Goal: Task Accomplishment & Management: Use online tool/utility

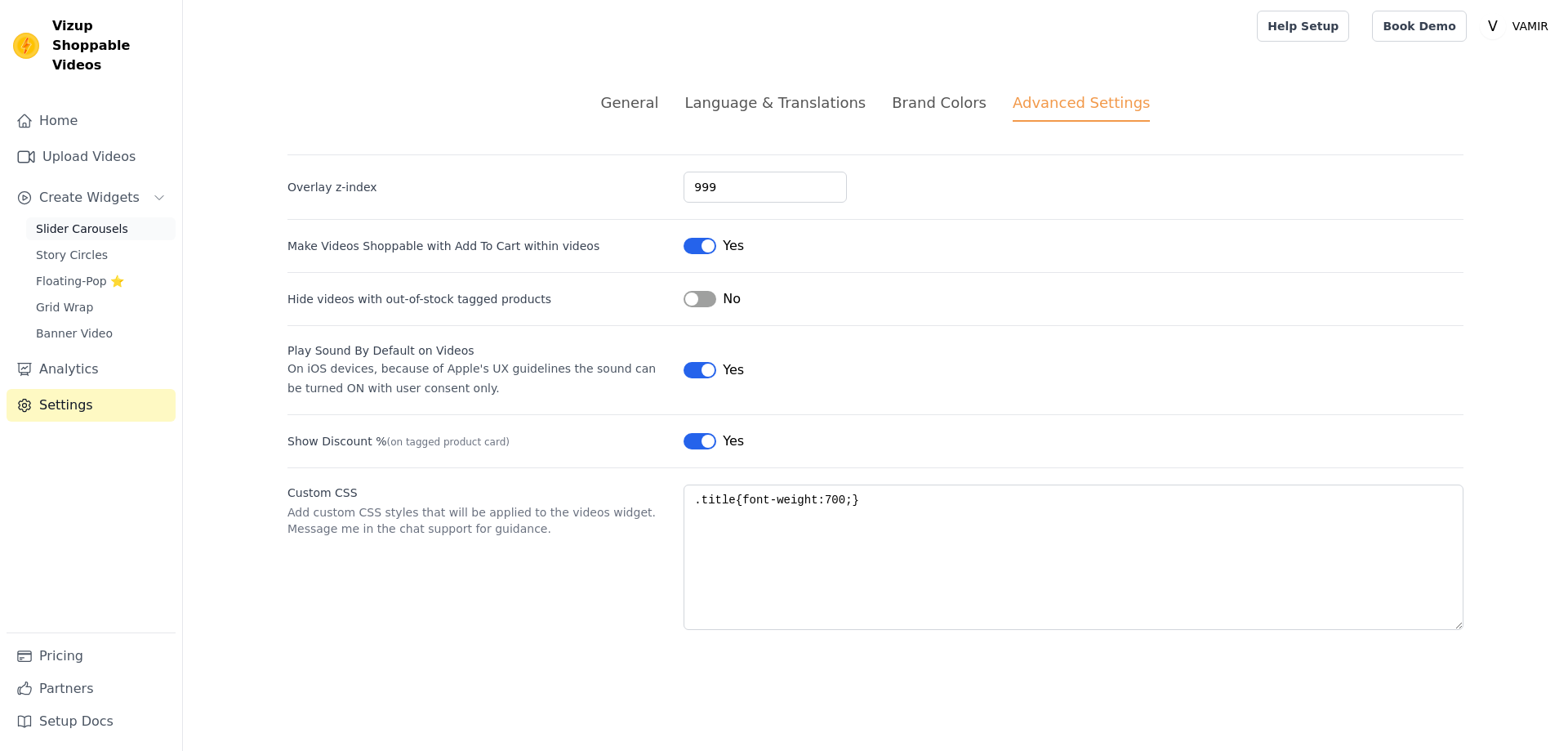
click at [65, 220] on span "Slider Carousels" at bounding box center [82, 228] width 93 height 16
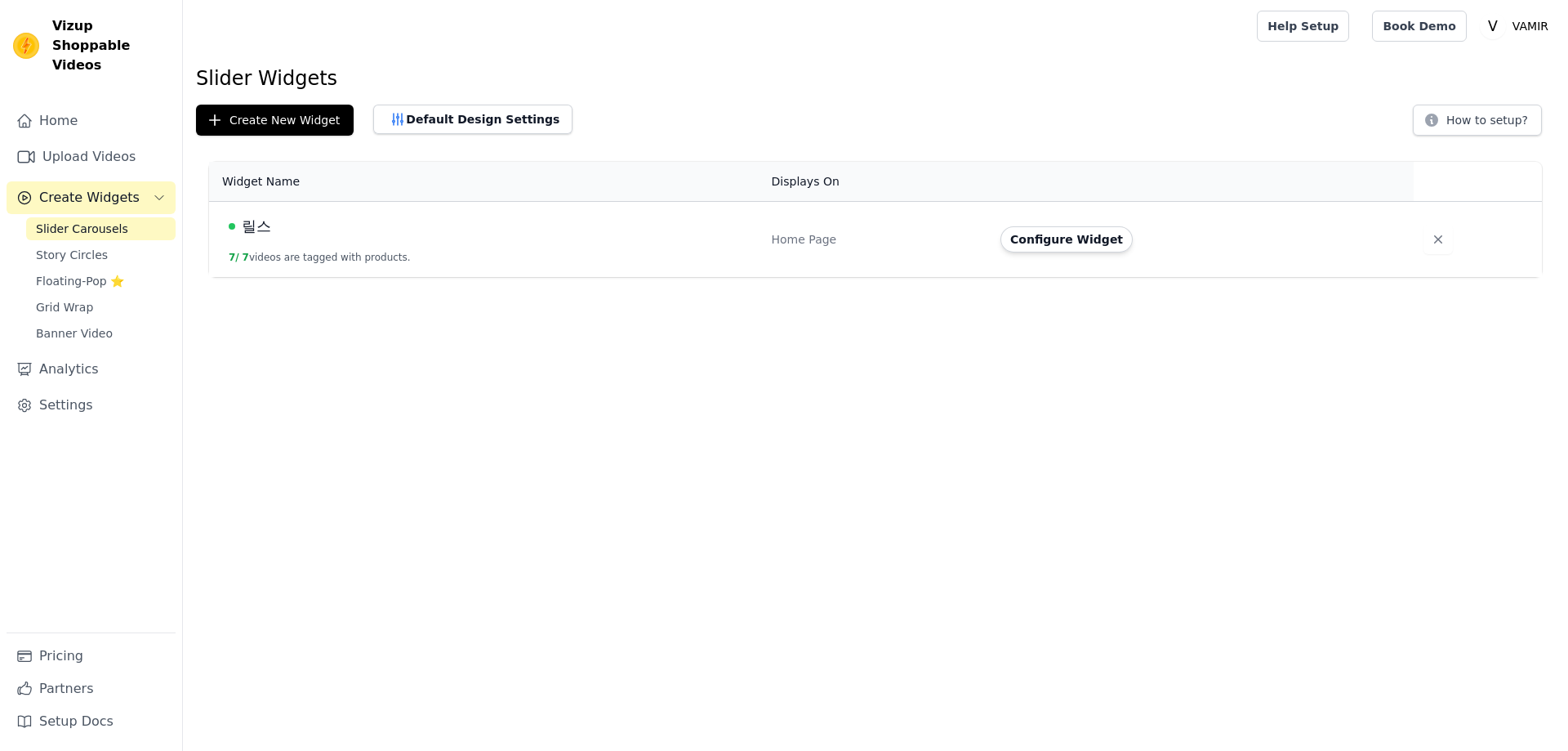
click at [246, 227] on span "릴스" at bounding box center [256, 226] width 29 height 23
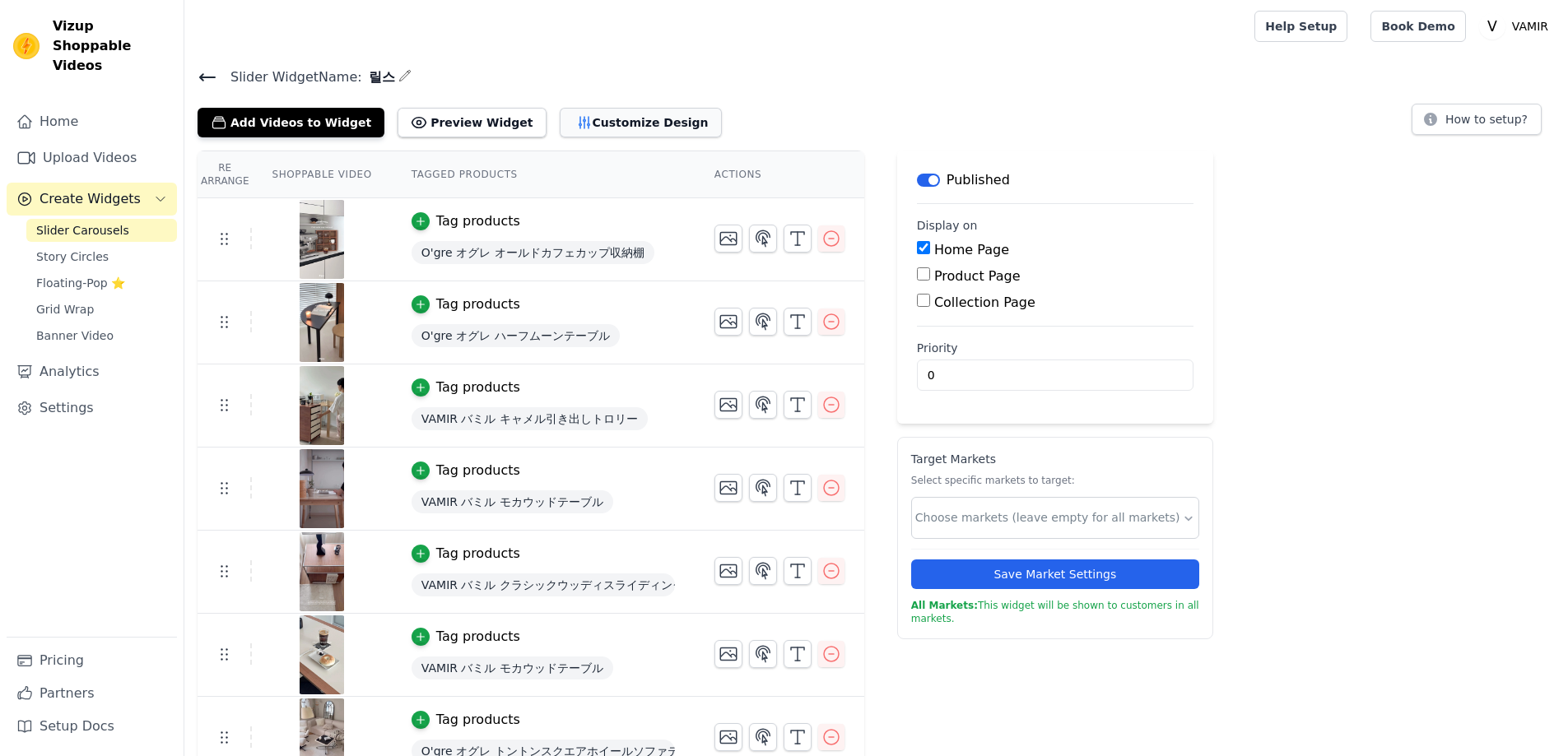
click at [574, 129] on button "Customize Design" at bounding box center [640, 123] width 162 height 30
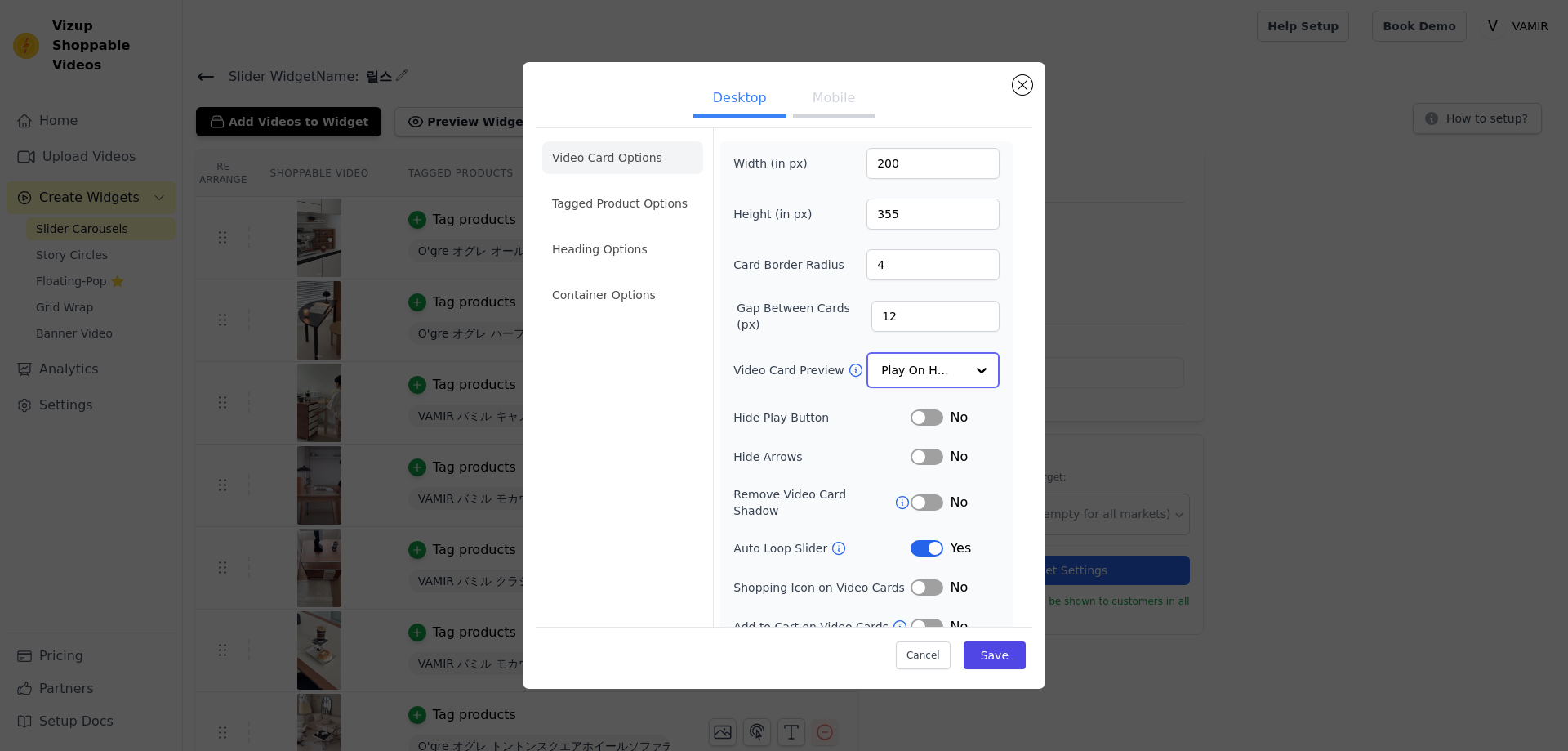
click at [922, 374] on input "Video Card Preview" at bounding box center [923, 370] width 84 height 33
click at [967, 377] on div at bounding box center [982, 370] width 33 height 33
click at [649, 428] on div "Video Card Options Tagged Product Options Heading Options Container Options" at bounding box center [622, 388] width 161 height 520
click at [922, 538] on button "Label" at bounding box center [927, 546] width 33 height 16
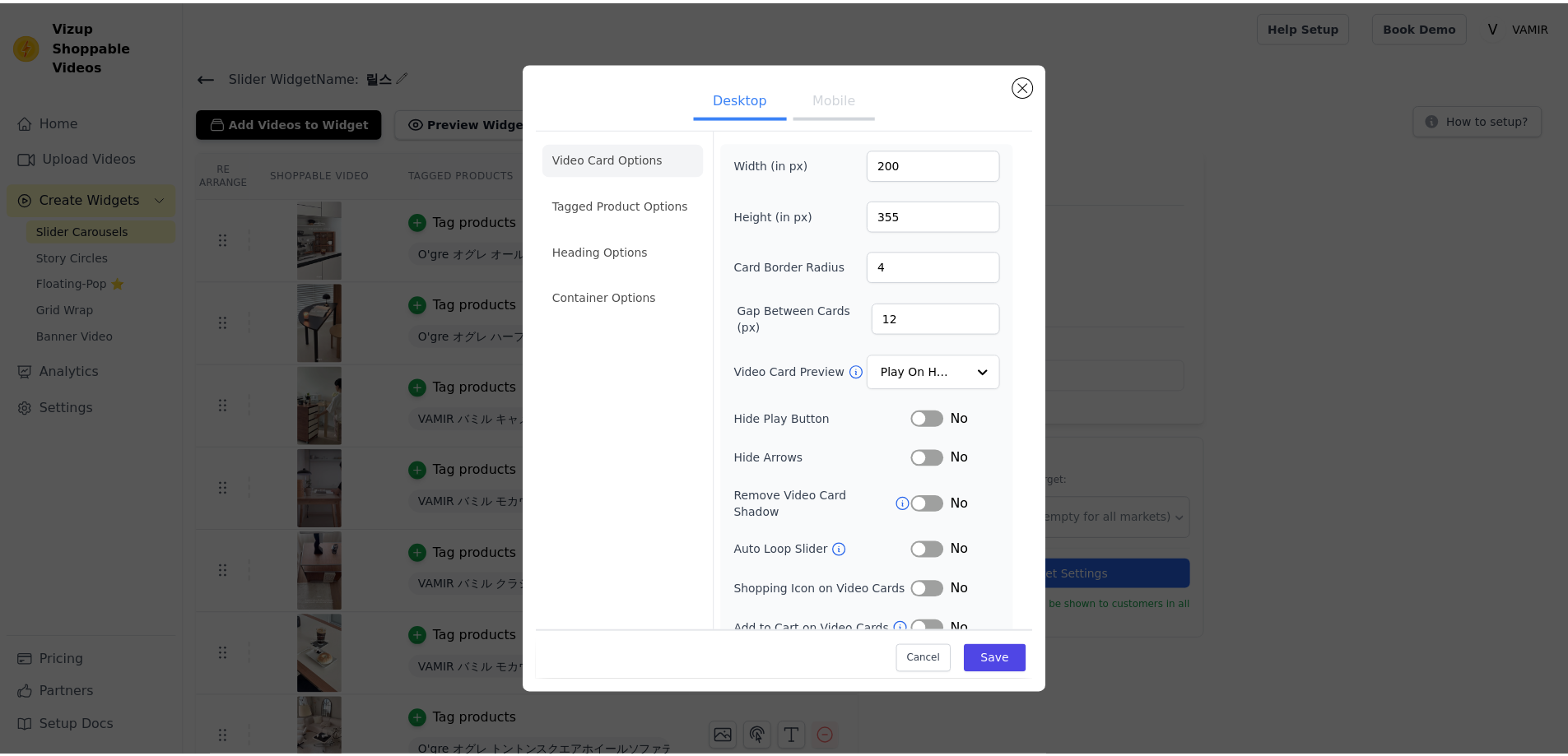
scroll to position [7, 0]
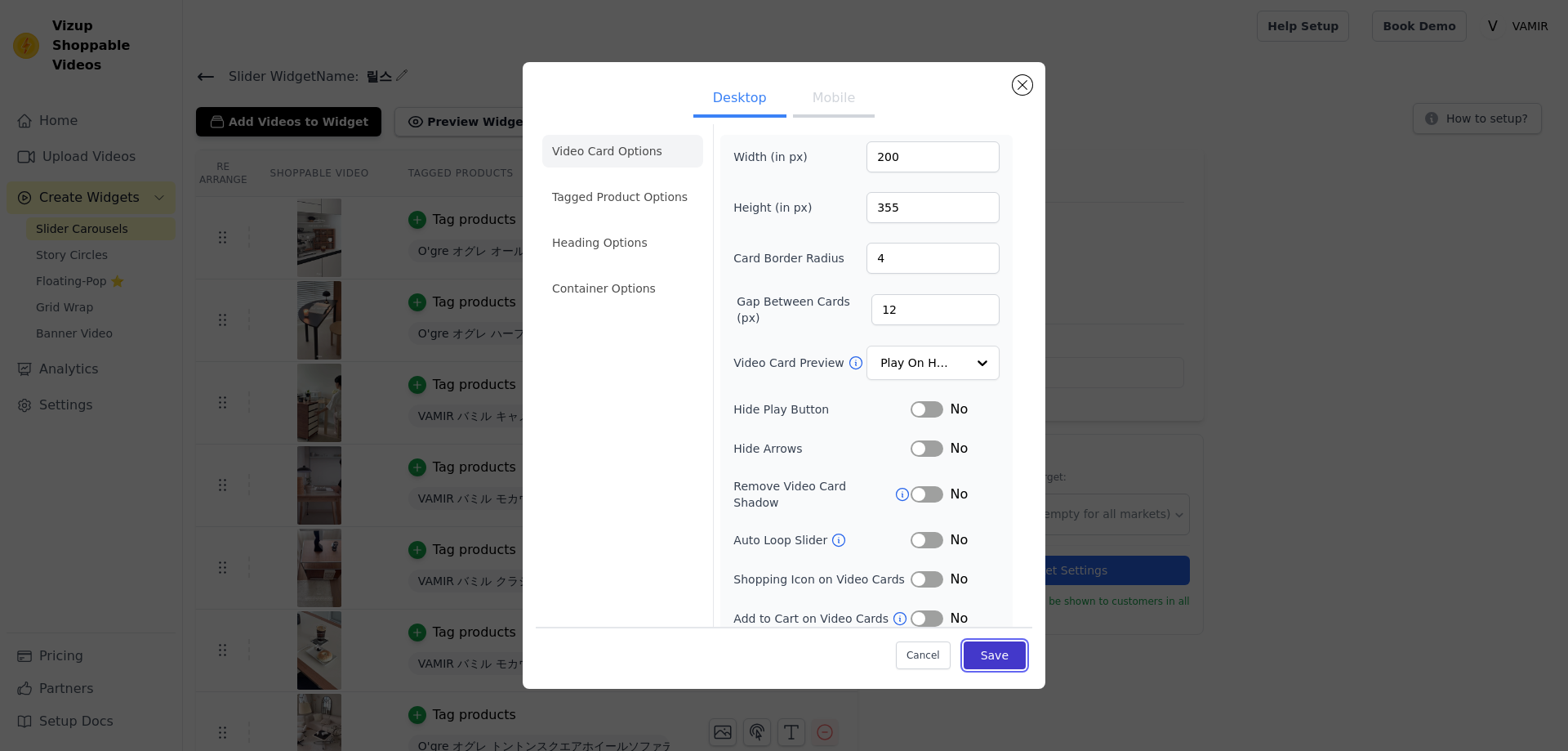
click at [996, 660] on button "Save" at bounding box center [995, 655] width 62 height 28
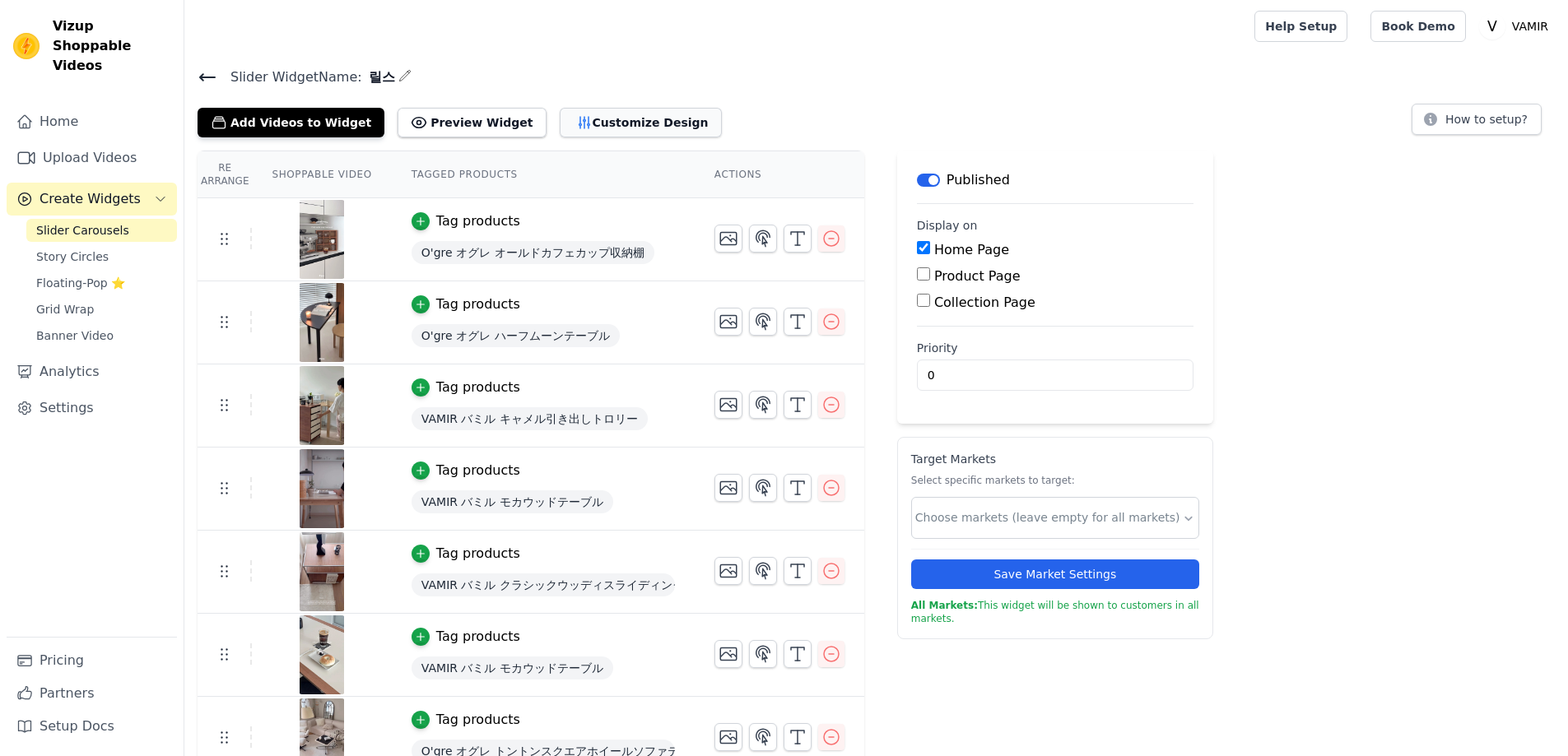
click at [614, 123] on button "Customize Design" at bounding box center [640, 123] width 162 height 30
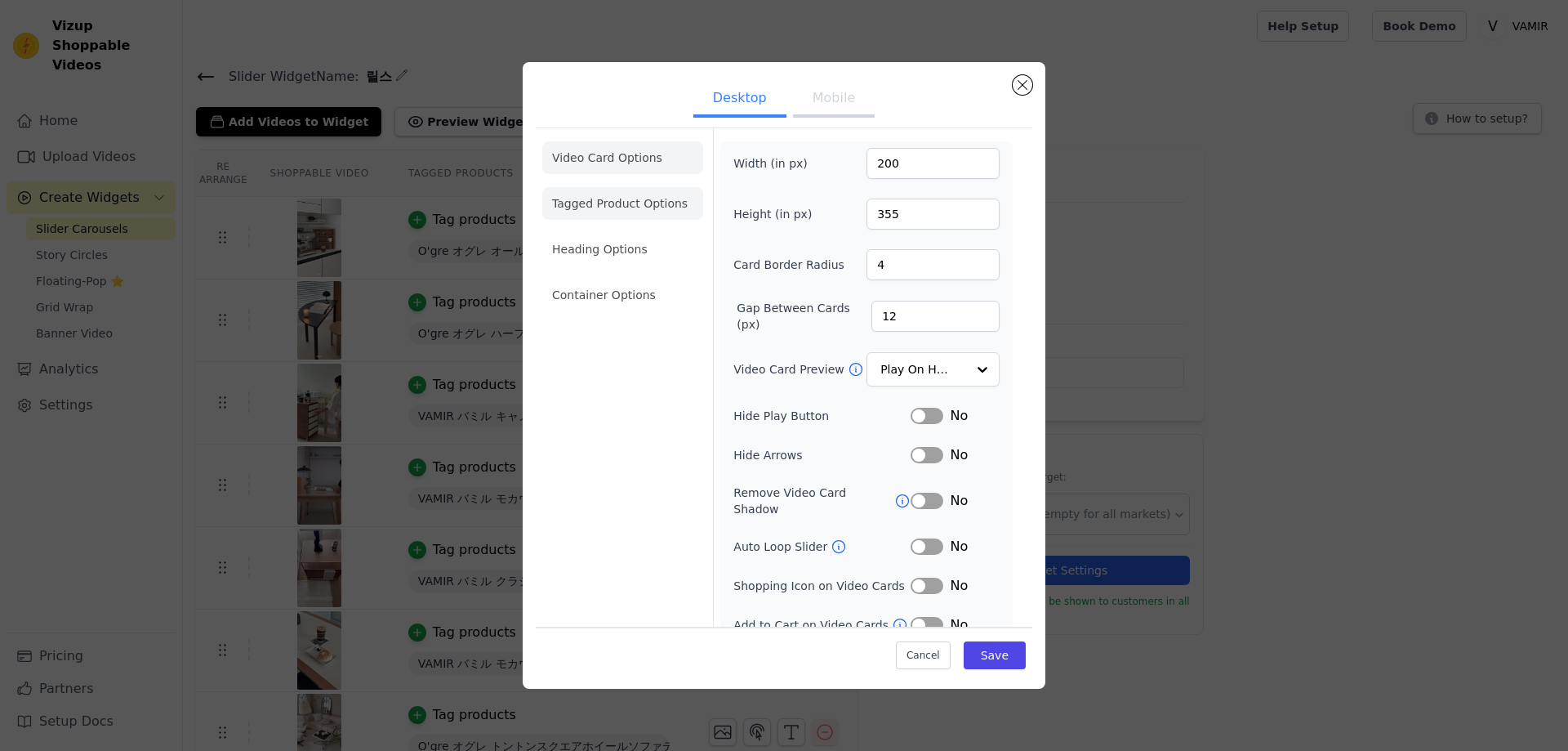
click at [616, 200] on li "Tagged Product Options" at bounding box center [622, 203] width 161 height 33
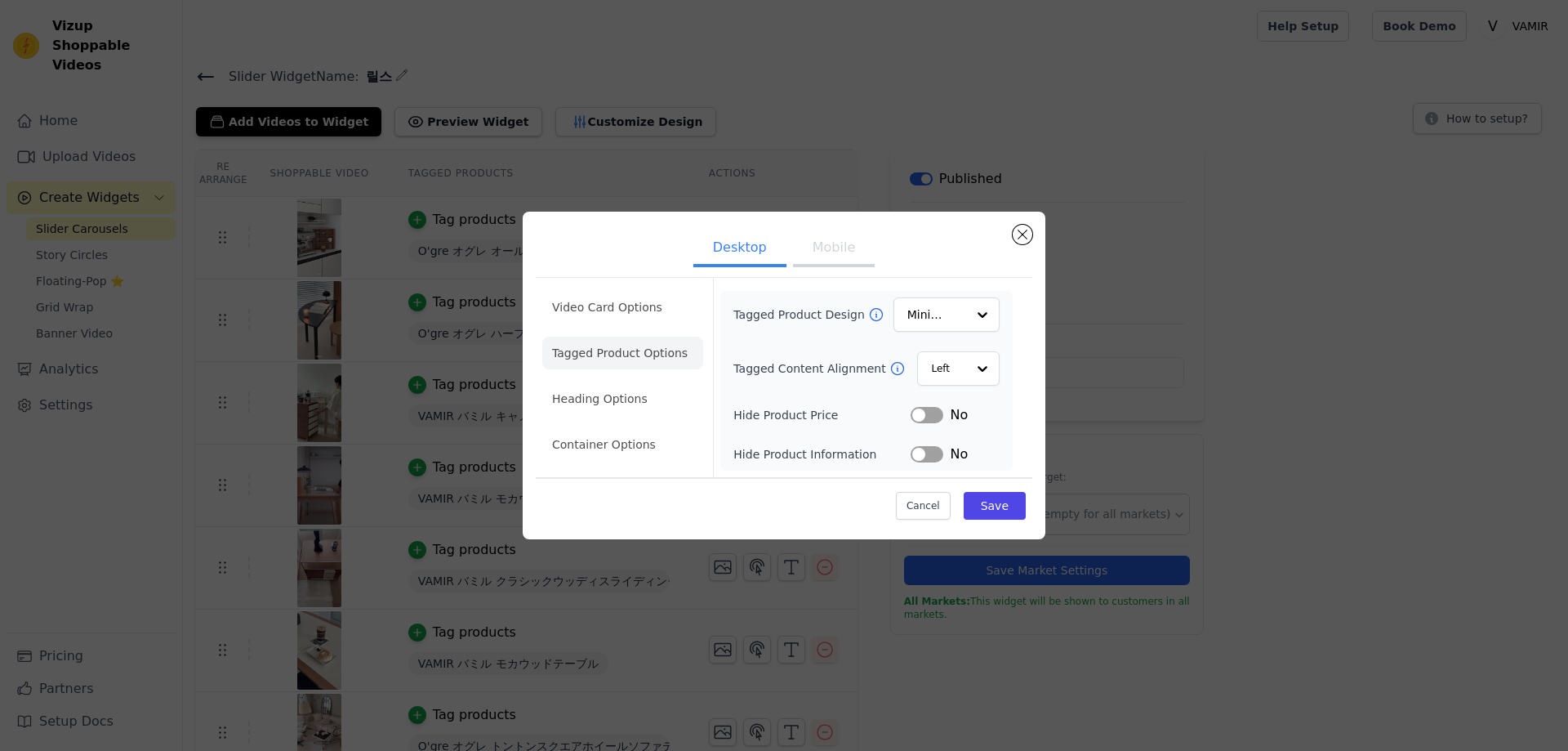
click at [845, 247] on button "Mobile" at bounding box center [834, 249] width 82 height 36
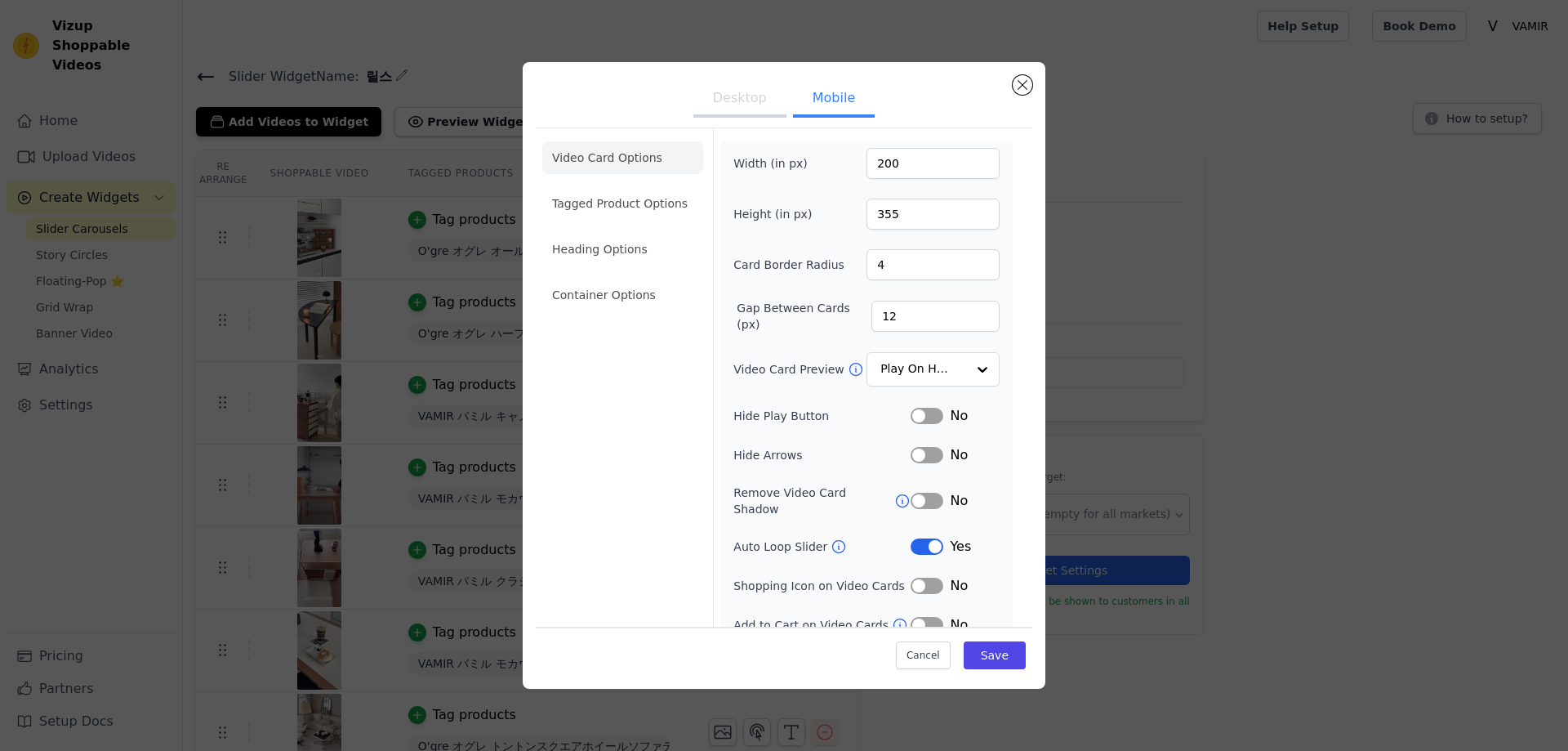
click at [920, 538] on button "Label" at bounding box center [927, 546] width 33 height 16
click at [977, 658] on button "Save" at bounding box center [995, 655] width 62 height 28
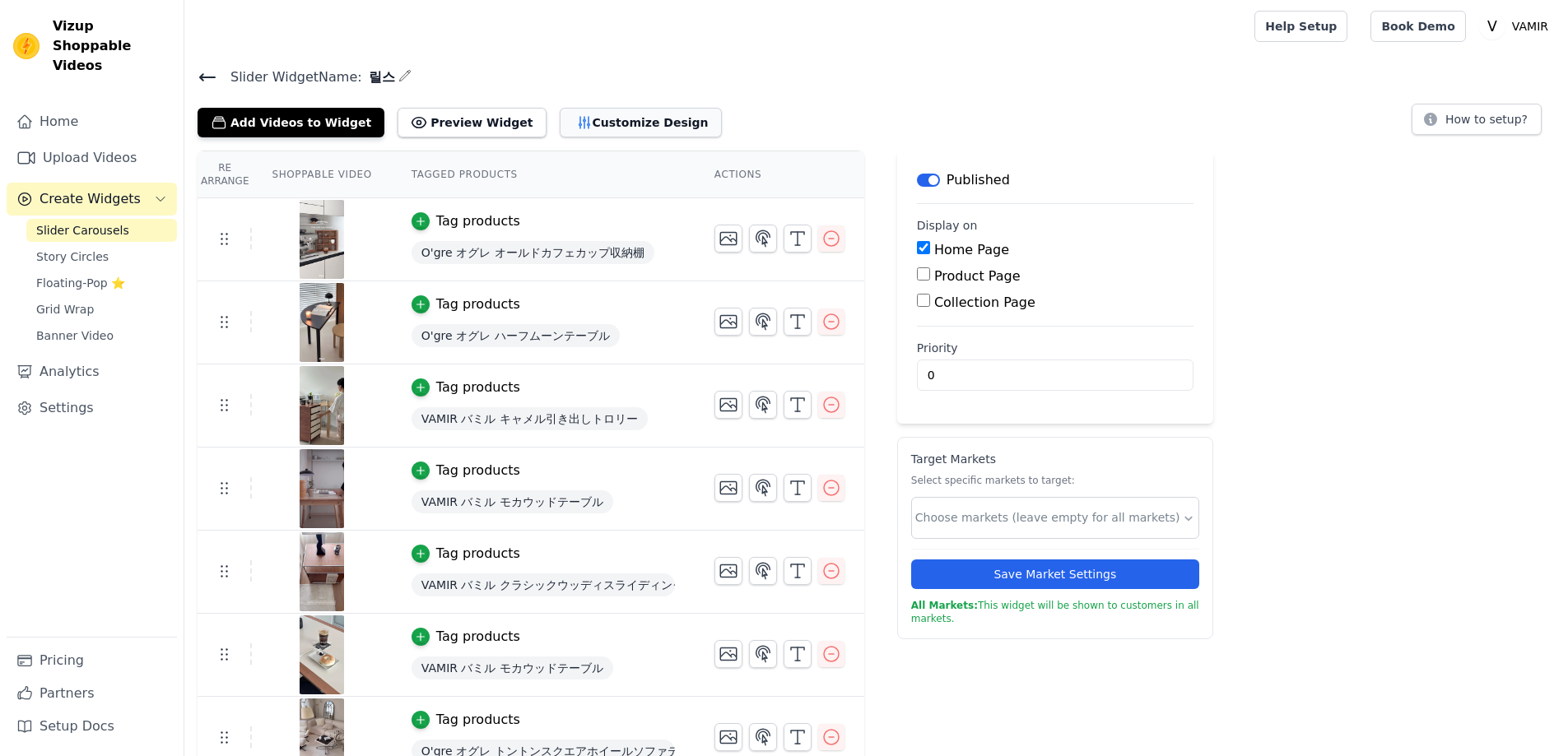
click at [596, 118] on button "Customize Design" at bounding box center [640, 123] width 162 height 30
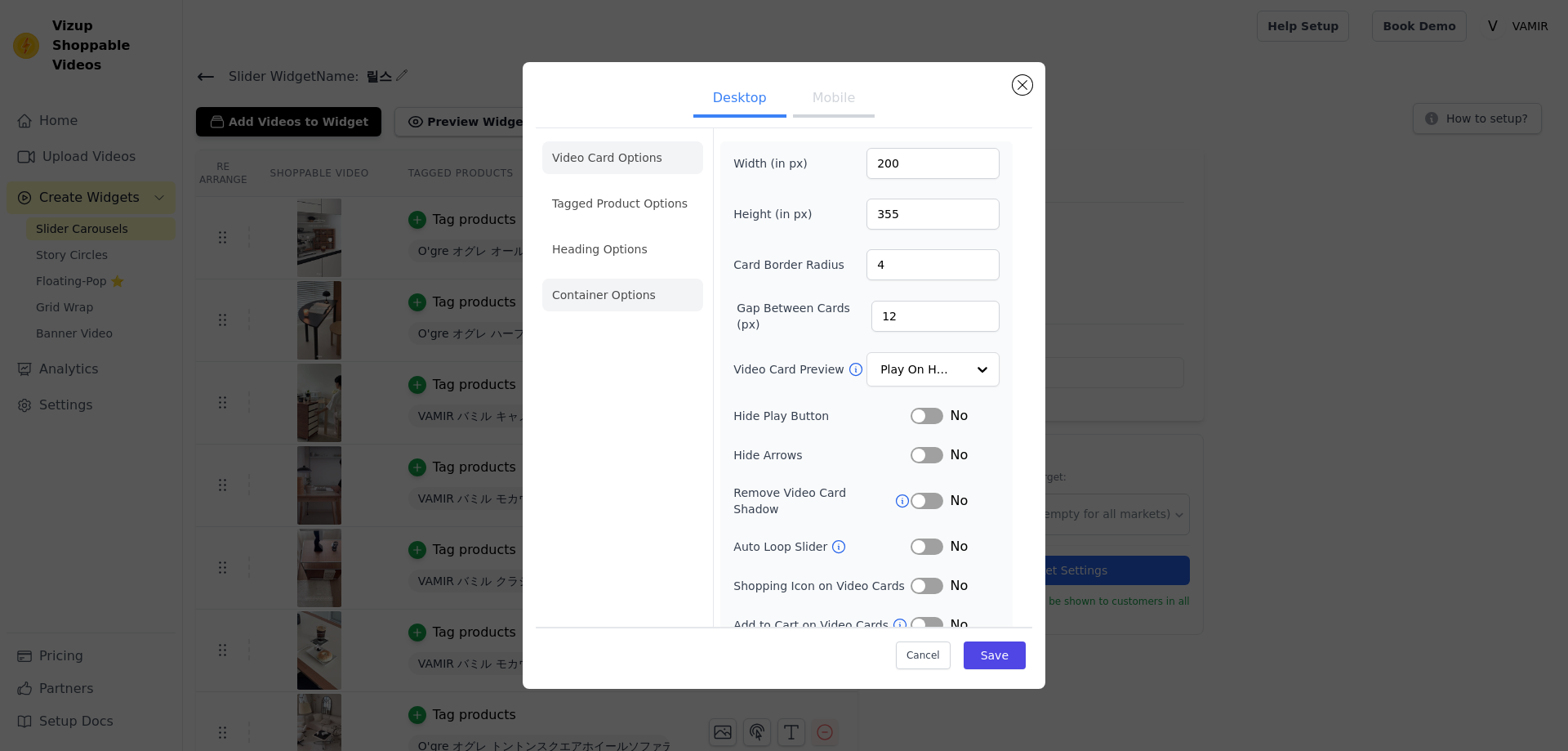
click at [635, 301] on li "Container Options" at bounding box center [622, 295] width 161 height 33
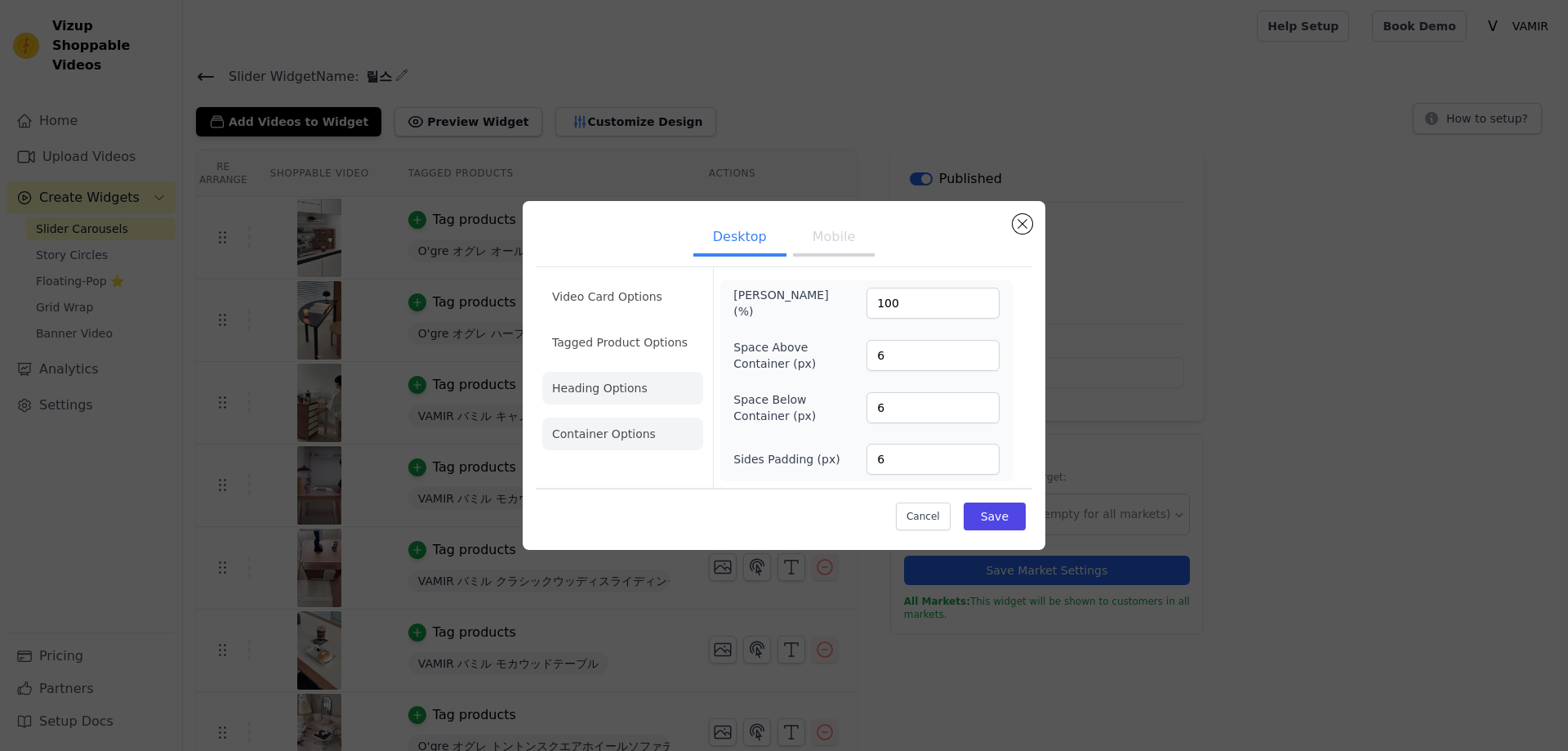
click at [642, 382] on li "Heading Options" at bounding box center [622, 388] width 161 height 33
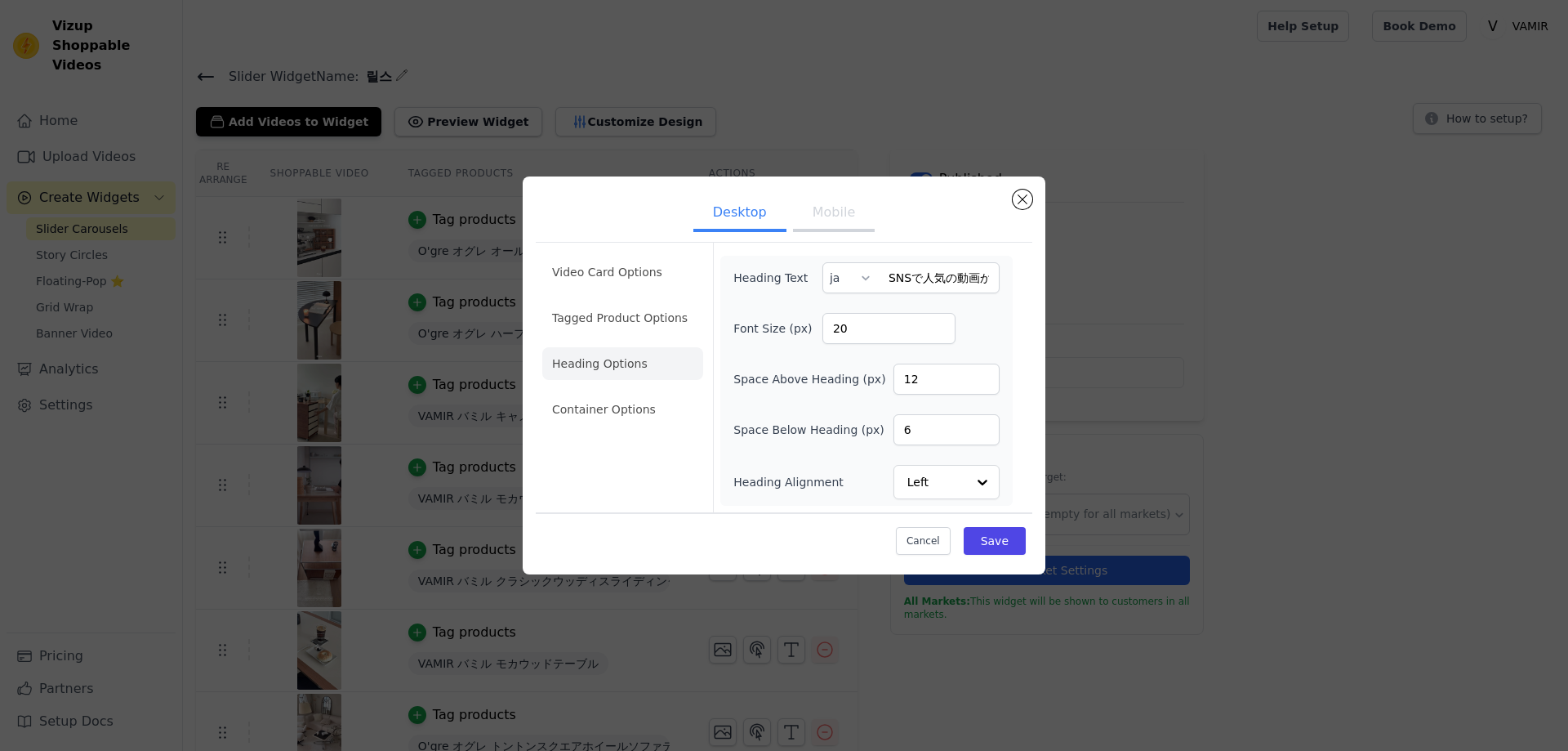
click at [839, 210] on button "Mobile" at bounding box center [834, 214] width 82 height 36
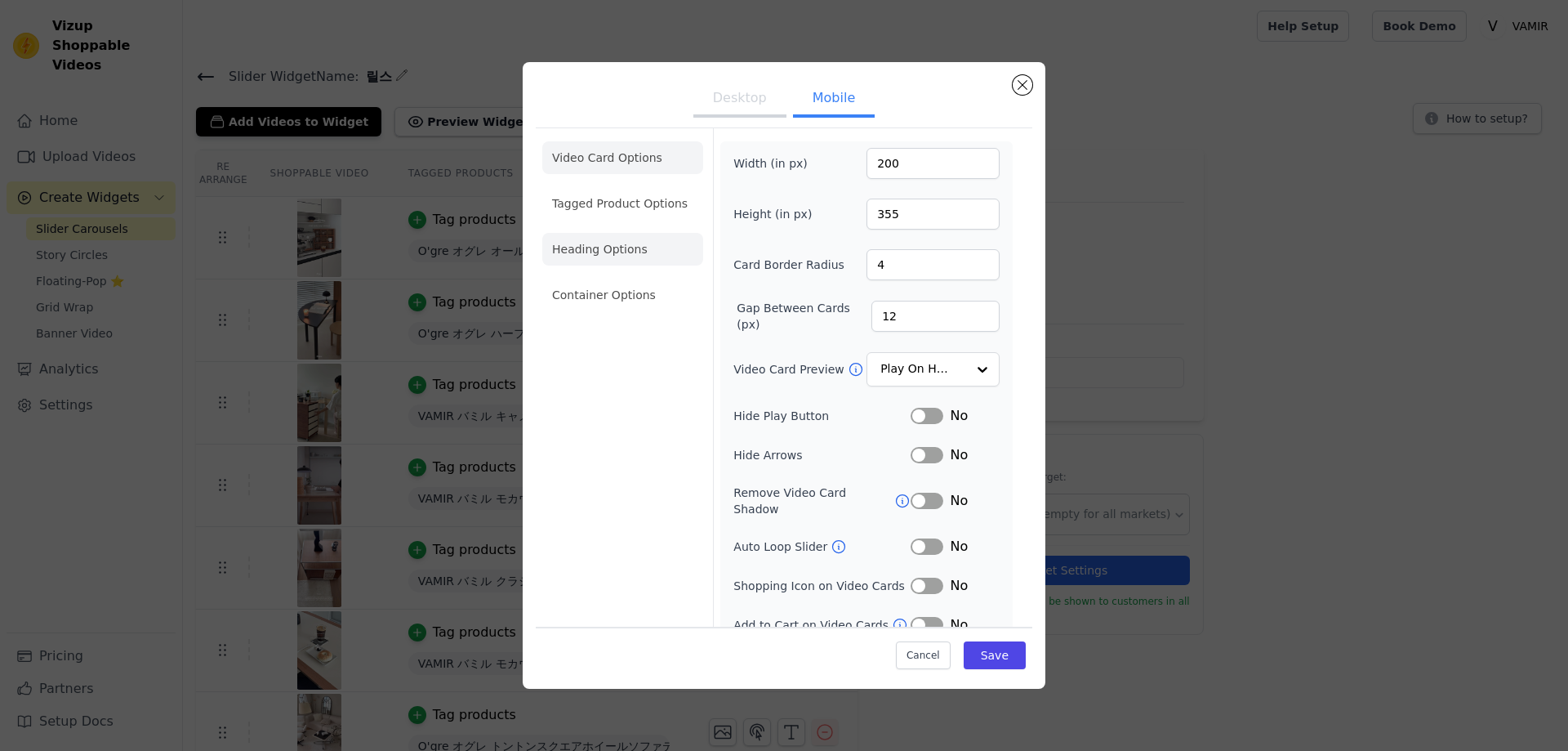
click at [599, 263] on li "Heading Options" at bounding box center [622, 249] width 161 height 33
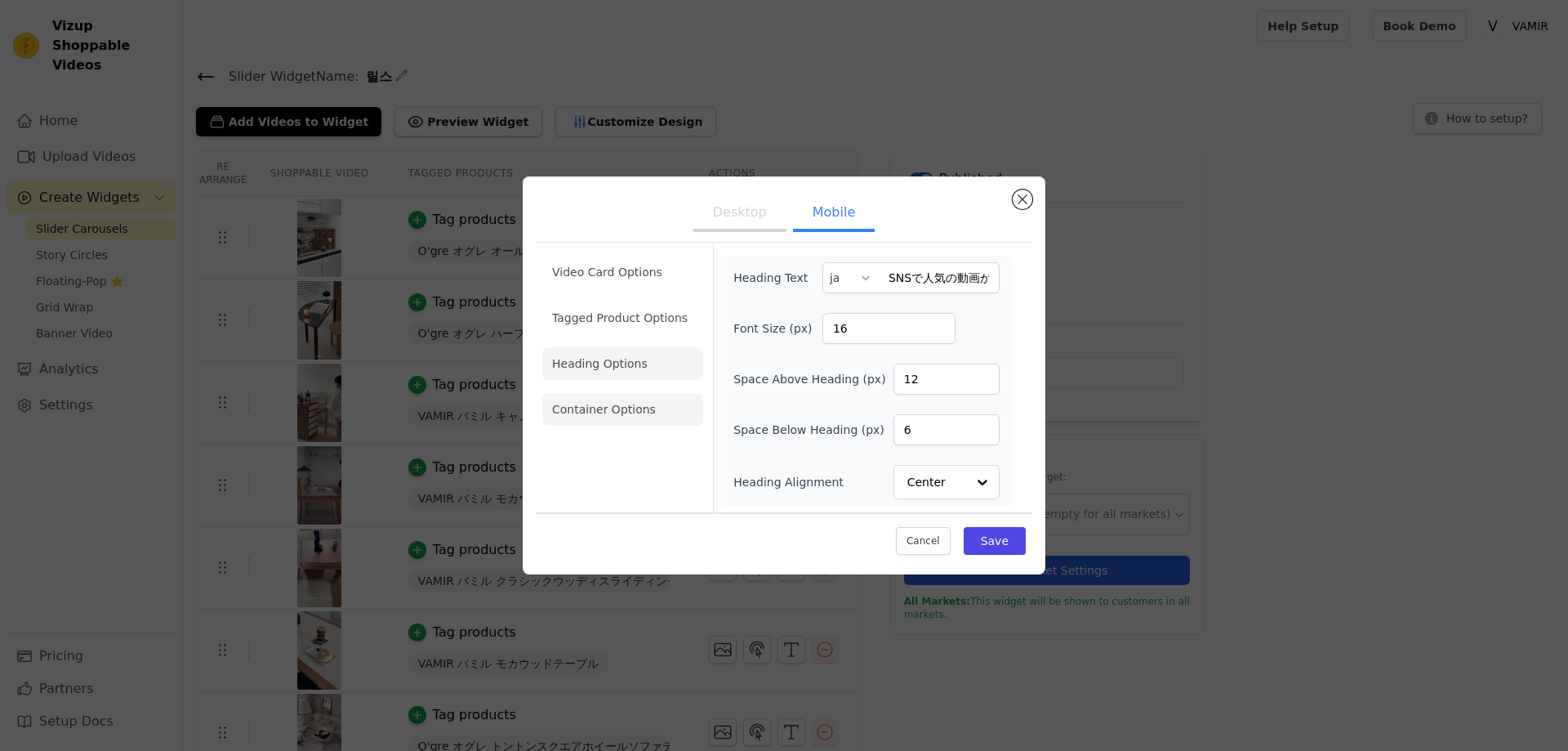
click at [627, 412] on li "Container Options" at bounding box center [622, 409] width 161 height 33
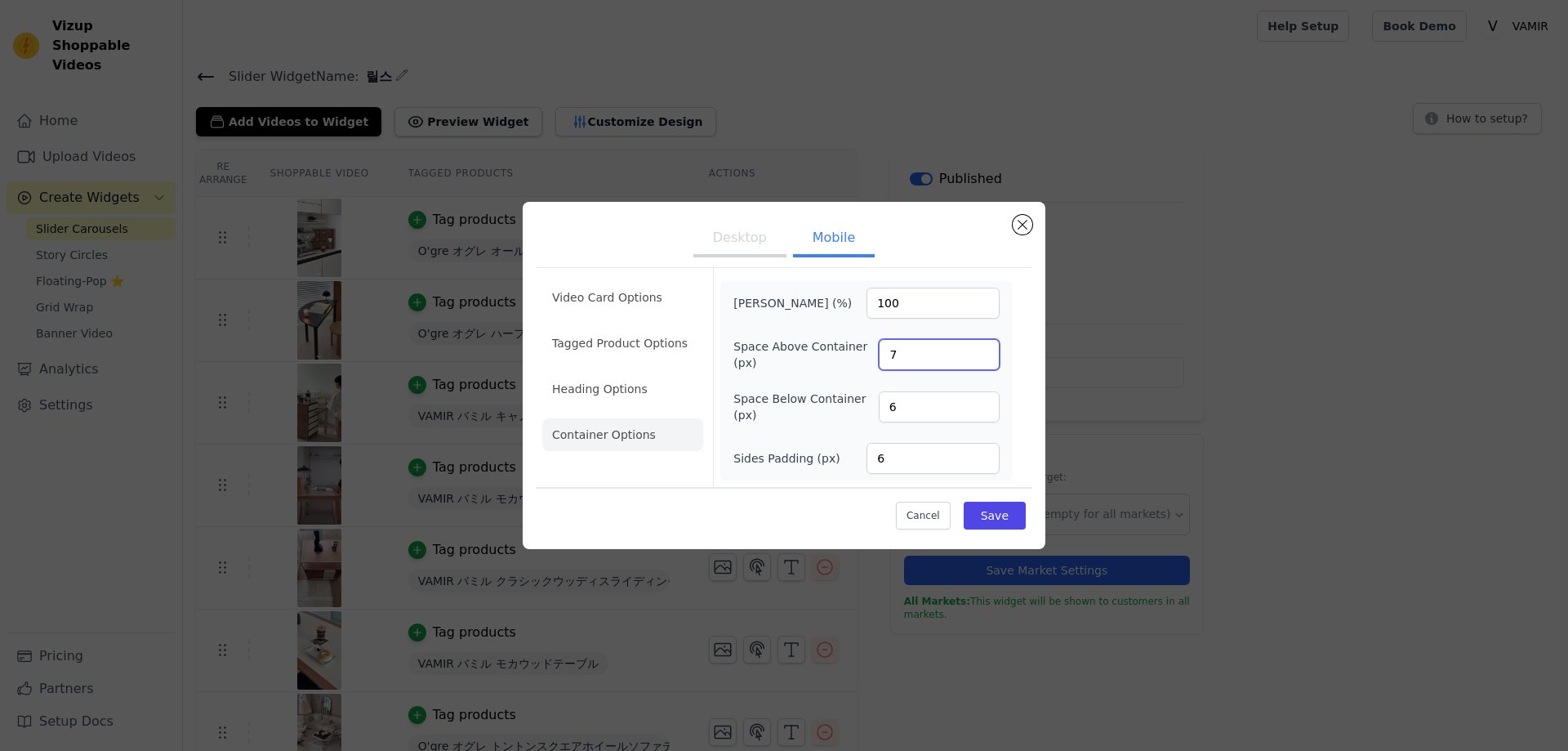
click at [981, 348] on input "7" at bounding box center [939, 355] width 121 height 31
drag, startPoint x: 907, startPoint y: 365, endPoint x: 852, endPoint y: 362, distance: 55.1
click at [852, 362] on div "Space Above Container (px) 7" at bounding box center [866, 355] width 266 height 33
type input "50"
click at [1005, 514] on button "Save" at bounding box center [995, 516] width 62 height 28
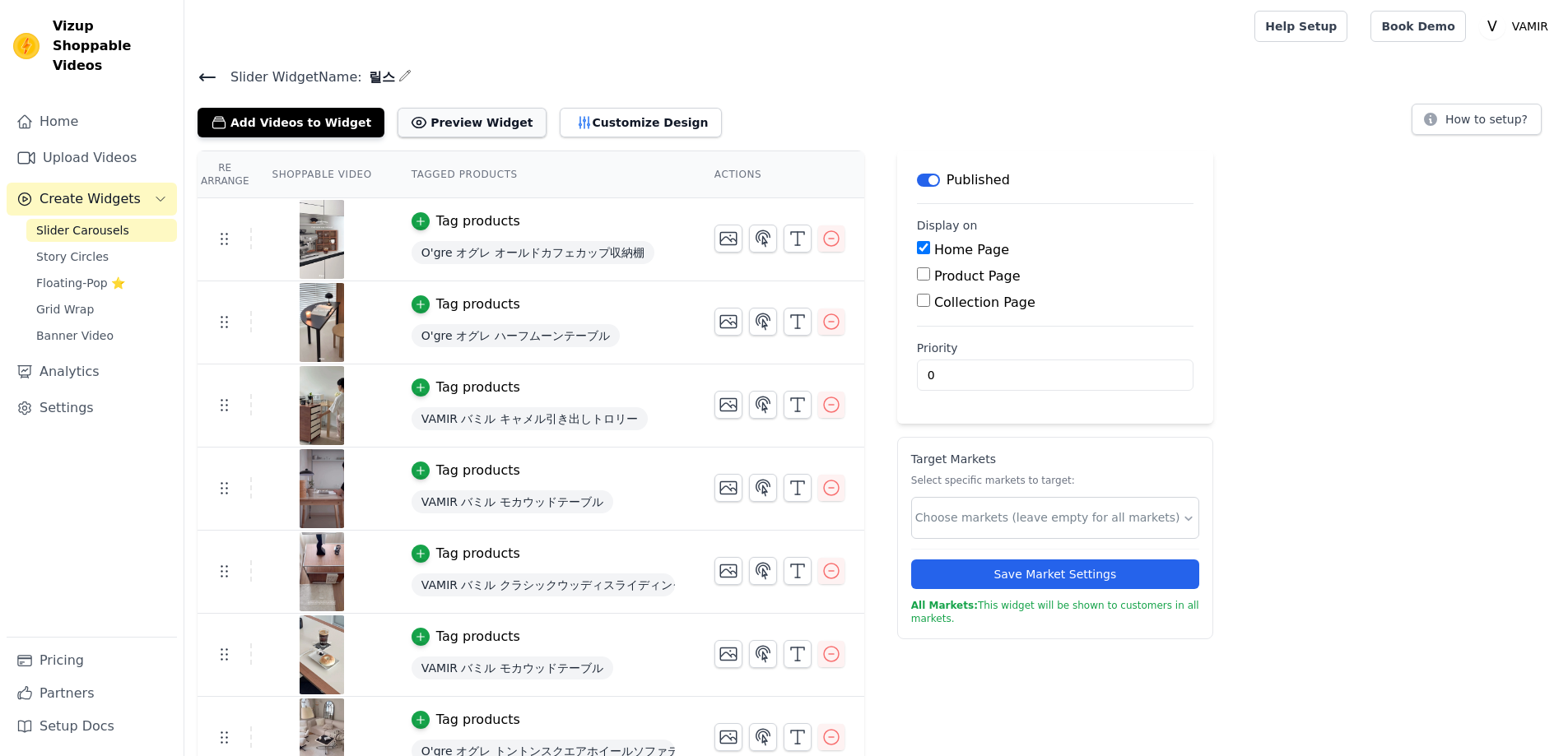
click at [440, 122] on button "Preview Widget" at bounding box center [472, 123] width 148 height 30
